Goal: Check status: Check status

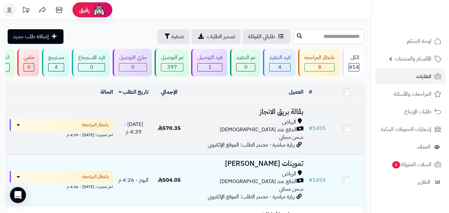
click at [174, 132] on span "570.35" at bounding box center [169, 128] width 23 height 8
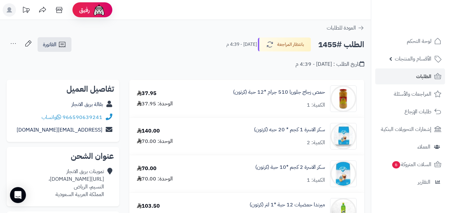
drag, startPoint x: 453, startPoint y: 31, endPoint x: 453, endPoint y: 10, distance: 20.6
click at [448, 10] on html "رفيق ! الطلبات معالجة مكتمل إرجاع المنتجات العملاء المتواجدون الان 525 عملاء من…" at bounding box center [224, 106] width 449 height 213
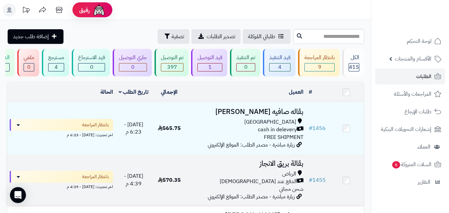
click at [200, 167] on h3 "بقالة بريق الانجاز" at bounding box center [247, 164] width 114 height 8
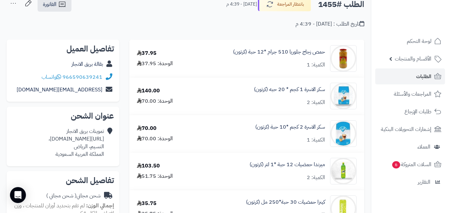
scroll to position [40, 0]
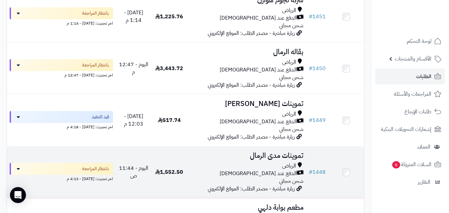
scroll to position [372, 0]
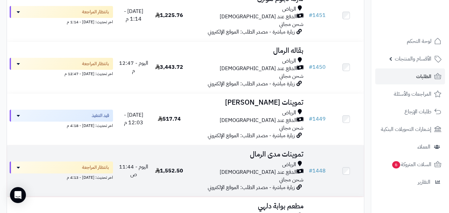
click at [221, 157] on h3 "تموينات مدى الرمال" at bounding box center [247, 154] width 114 height 8
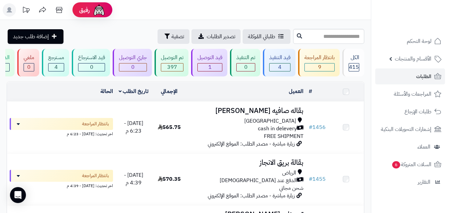
scroll to position [372, 0]
